Goal: Answer question/provide support

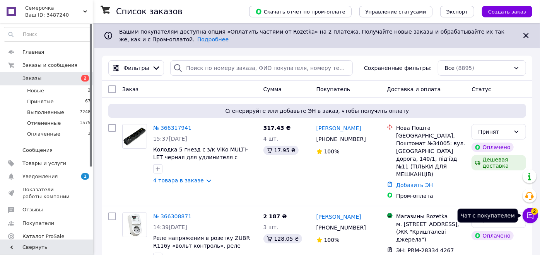
click at [530, 210] on button "Чат с покупателем 2" at bounding box center [529, 215] width 15 height 15
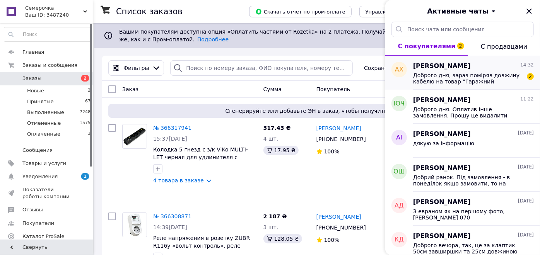
click at [485, 80] on span "Доброго дня, зараз поміряв довжину кабелю на товар "Гаражний світильник перенос…" at bounding box center [468, 78] width 110 height 12
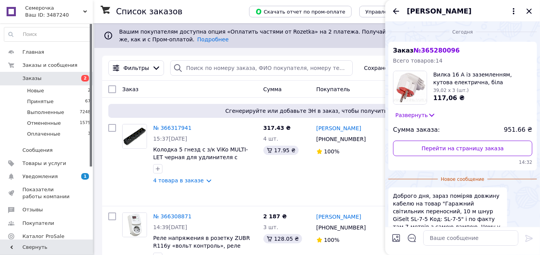
click at [428, 112] on icon at bounding box center [432, 115] width 8 height 8
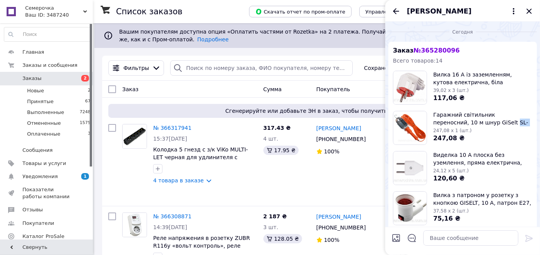
drag, startPoint x: 464, startPoint y: 123, endPoint x: 479, endPoint y: 125, distance: 15.3
click at [479, 125] on span "Гаражний світильник переносний, 10 м шнур GiSelt SL-7-5 лампа, ліхтар, переноск…" at bounding box center [482, 118] width 99 height 15
click at [441, 119] on span "Гаражний світильник переносний, 10 м шнур GiSelt SL-7-5 лампа, ліхтар, переноск…" at bounding box center [482, 118] width 99 height 15
click at [413, 125] on img at bounding box center [409, 127] width 33 height 33
click at [407, 124] on img at bounding box center [409, 127] width 33 height 33
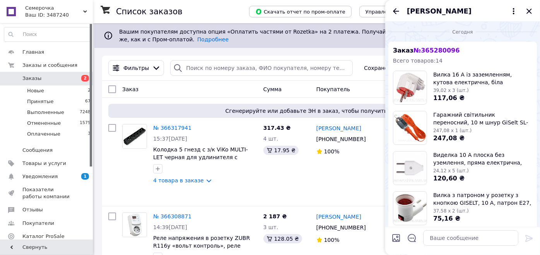
click at [450, 119] on span "Гаражний світильник переносний, 10 м шнур GiSelt SL-7-5 лампа, ліхтар, переноск…" at bounding box center [482, 118] width 99 height 15
click at [435, 49] on span "№ 365280096" at bounding box center [436, 50] width 46 height 7
click at [438, 9] on span "Антон Хльоба" at bounding box center [439, 11] width 65 height 10
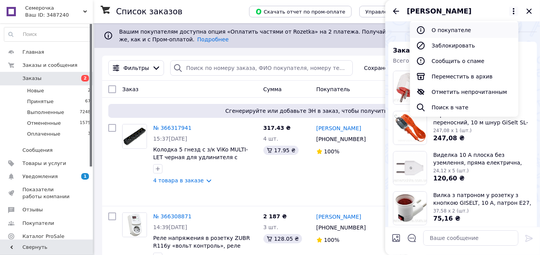
click at [449, 31] on button "О покупателе" at bounding box center [464, 29] width 108 height 15
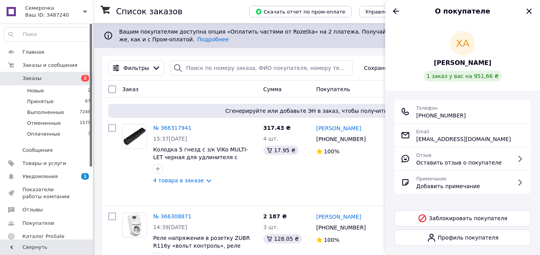
click at [467, 65] on span "Хльоба [PERSON_NAME]" at bounding box center [463, 63] width 58 height 9
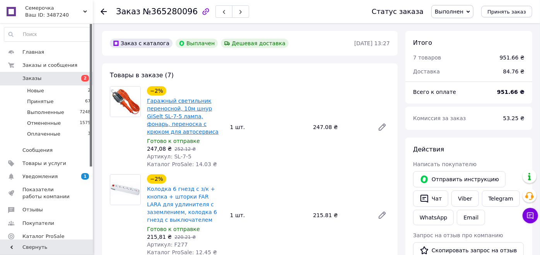
click at [194, 106] on link "Гаражный светильник переносной, 10м шнур GiSelt SL-7-5 лампа, фонарь, переноска…" at bounding box center [183, 116] width 72 height 37
